Goal: Task Accomplishment & Management: Complete application form

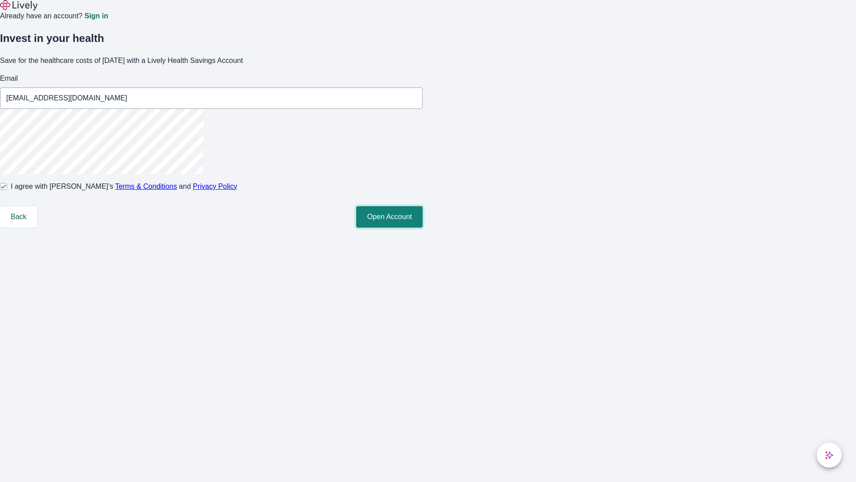
click at [423, 227] on button "Open Account" at bounding box center [389, 216] width 66 height 21
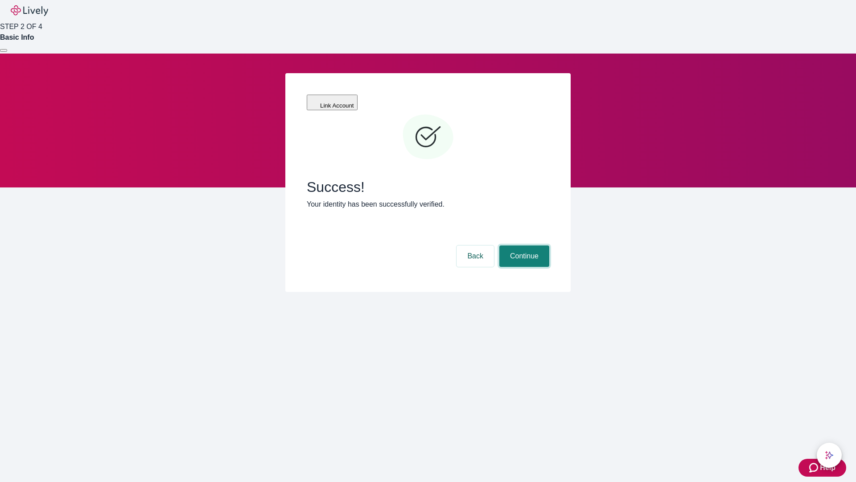
click at [523, 245] on button "Continue" at bounding box center [525, 255] width 50 height 21
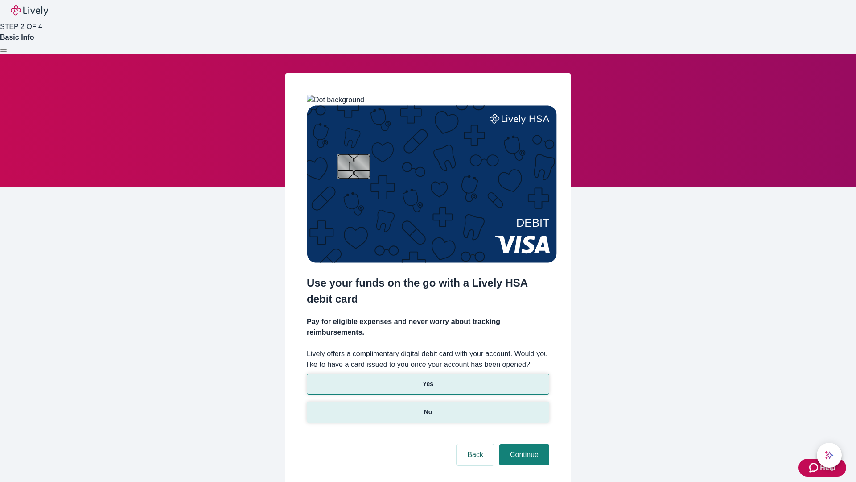
click at [428, 407] on p "No" at bounding box center [428, 411] width 8 height 9
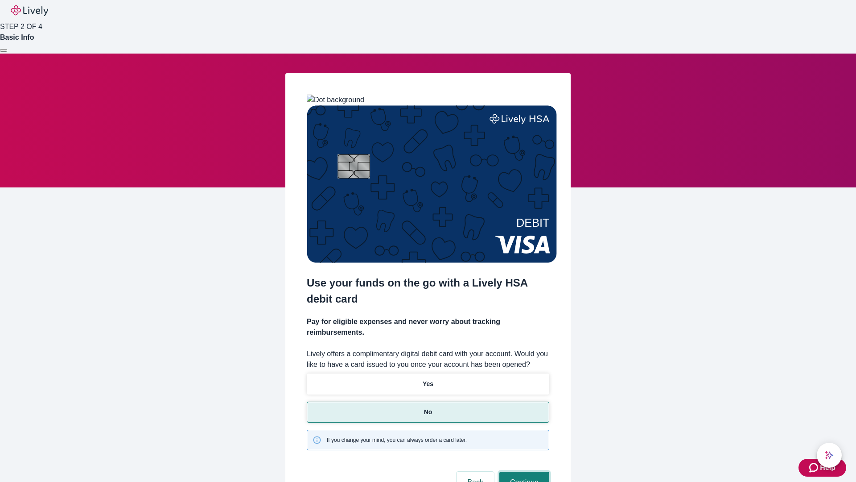
click at [523, 471] on button "Continue" at bounding box center [525, 481] width 50 height 21
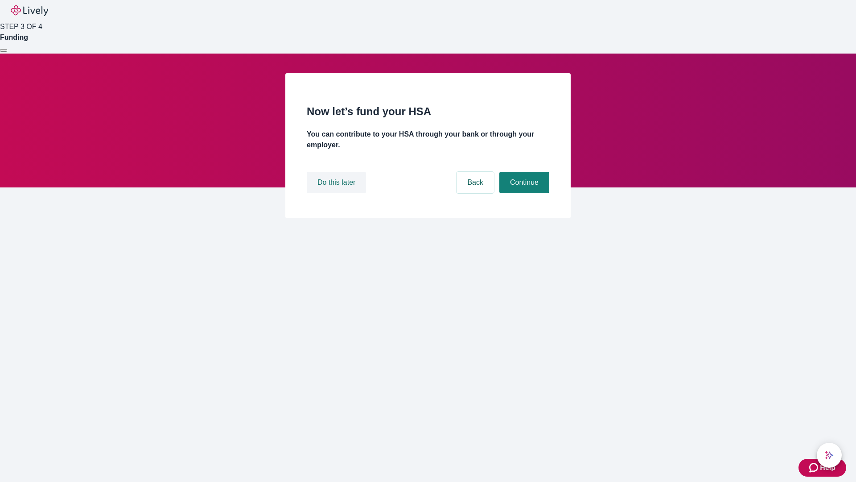
click at [338, 193] on button "Do this later" at bounding box center [336, 182] width 59 height 21
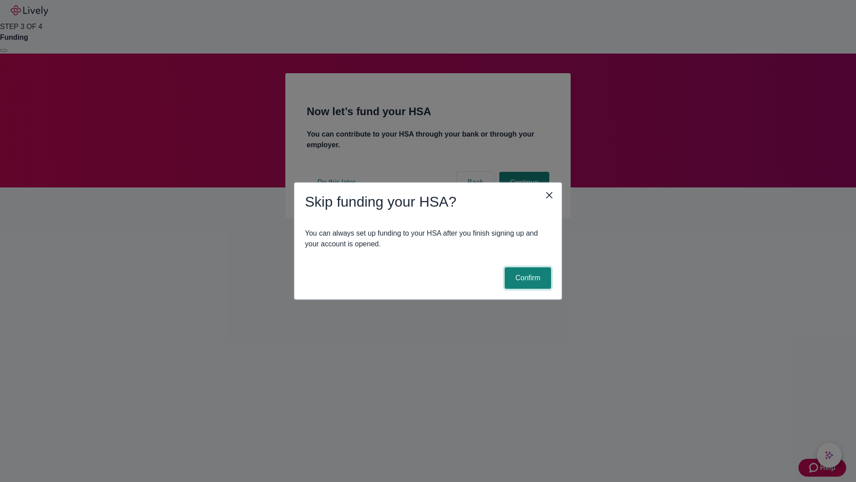
click at [527, 278] on button "Confirm" at bounding box center [528, 277] width 46 height 21
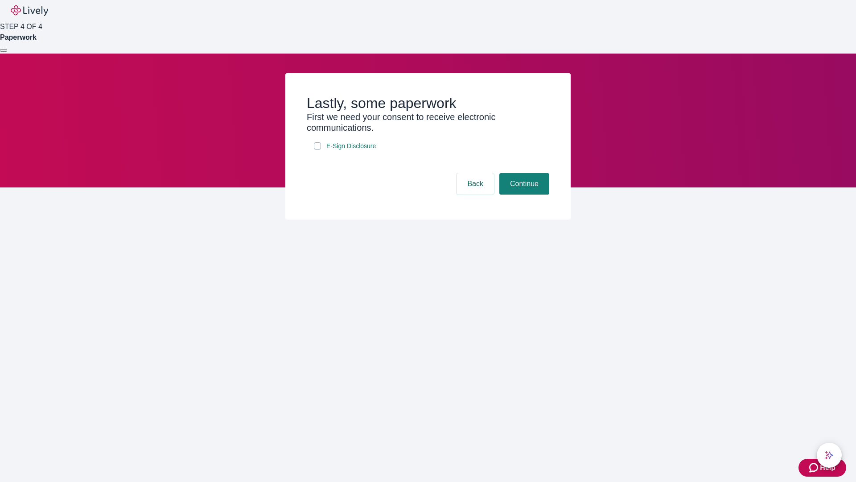
click at [318, 149] on input "E-Sign Disclosure" at bounding box center [317, 145] width 7 height 7
checkbox input "true"
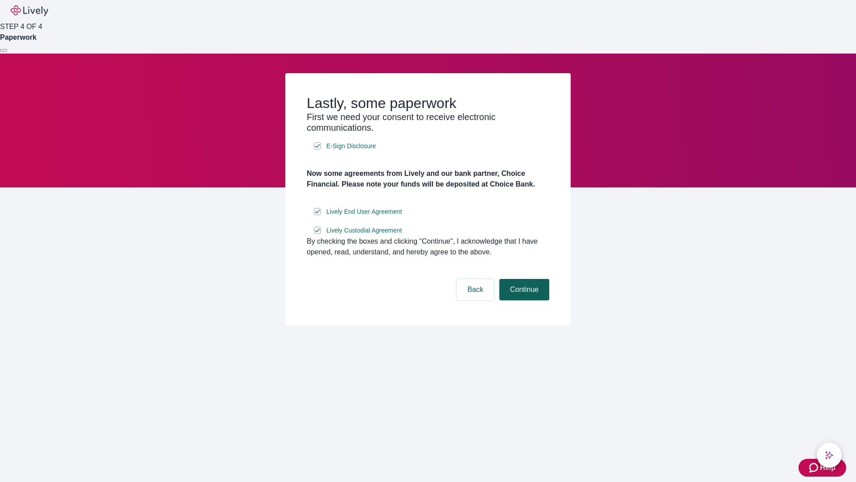
click at [523, 300] on button "Continue" at bounding box center [525, 289] width 50 height 21
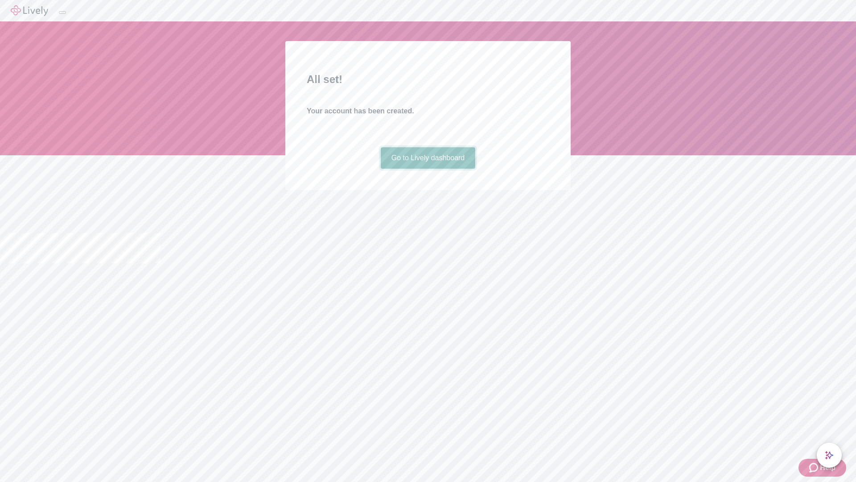
click at [428, 169] on link "Go to Lively dashboard" at bounding box center [428, 157] width 95 height 21
